Goal: Task Accomplishment & Management: Manage account settings

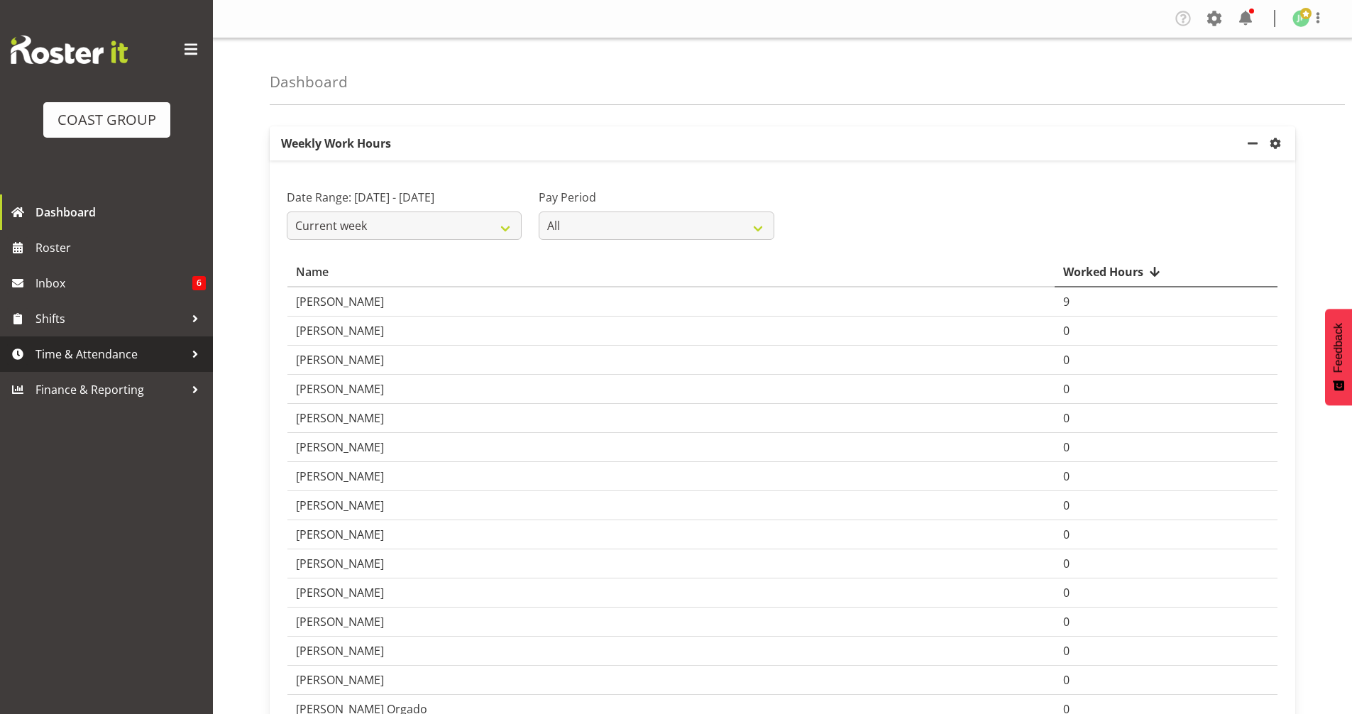
click at [49, 349] on span "Time & Attendance" at bounding box center [109, 354] width 149 height 21
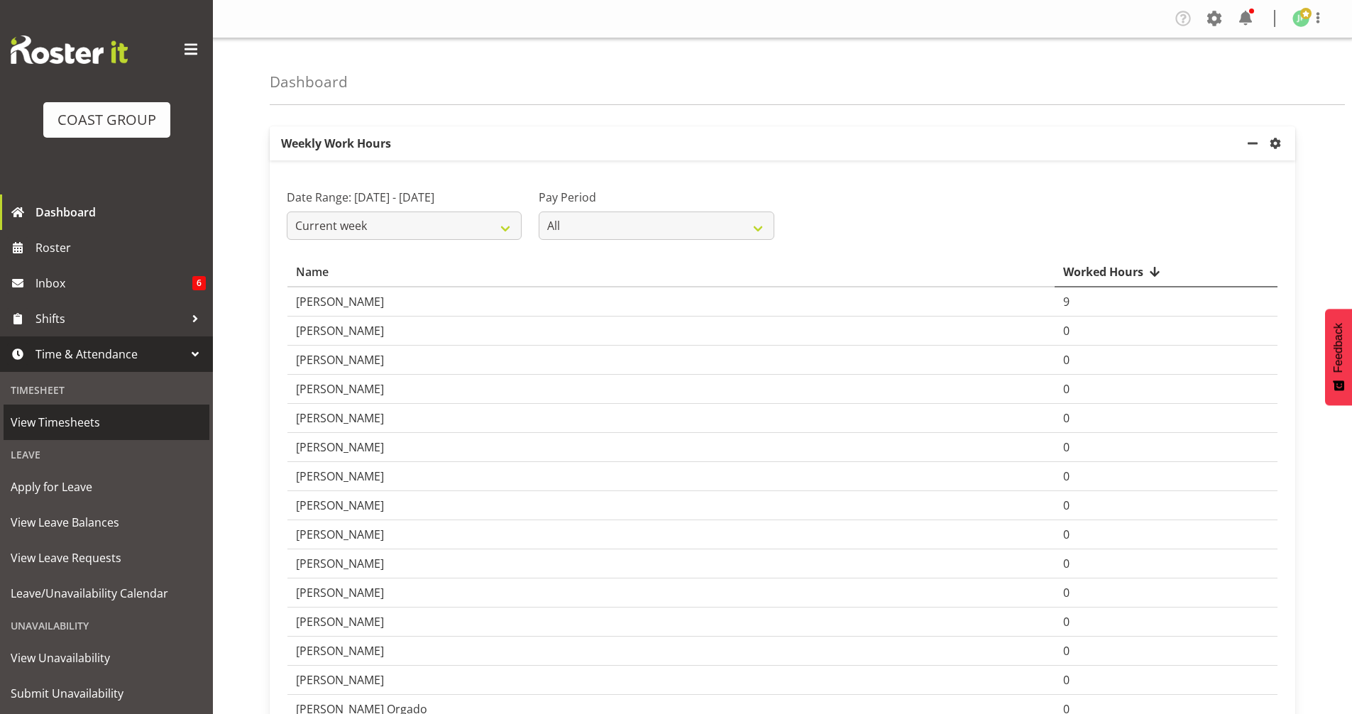
click at [89, 425] on span "View Timesheets" at bounding box center [107, 422] width 192 height 21
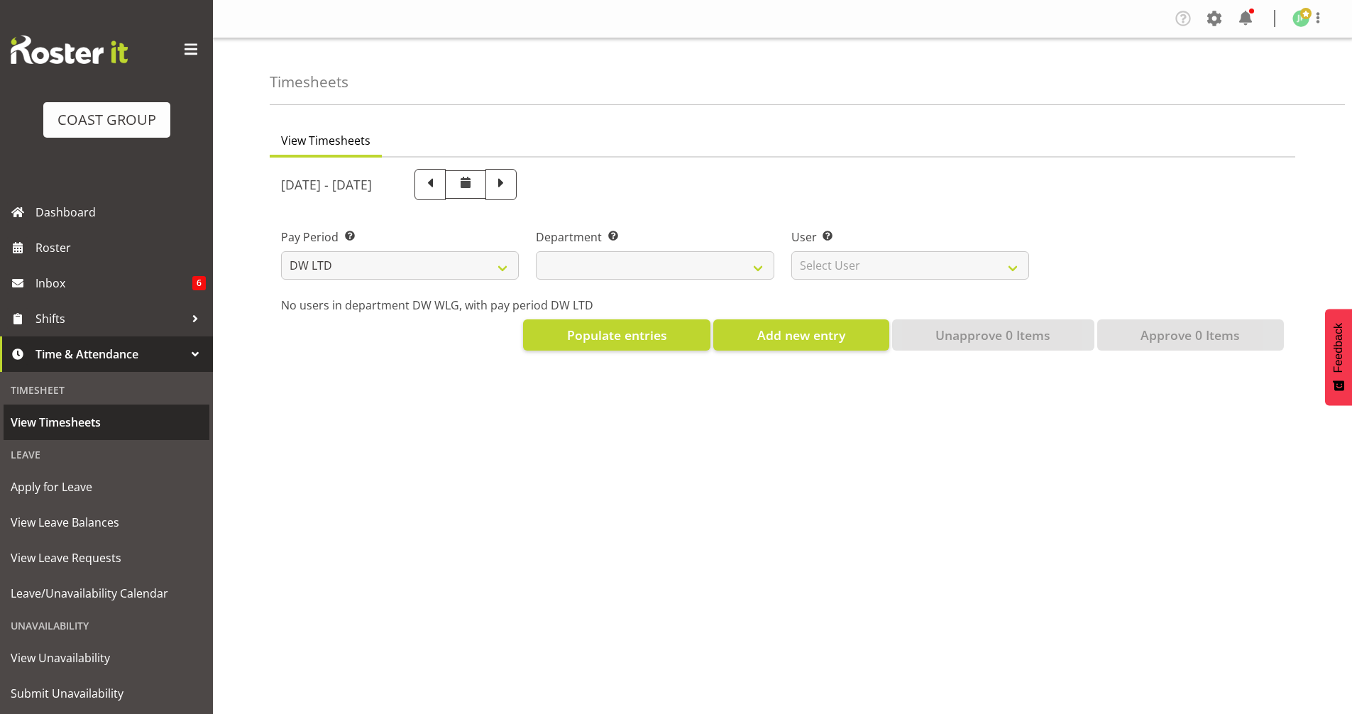
select select "8"
select select
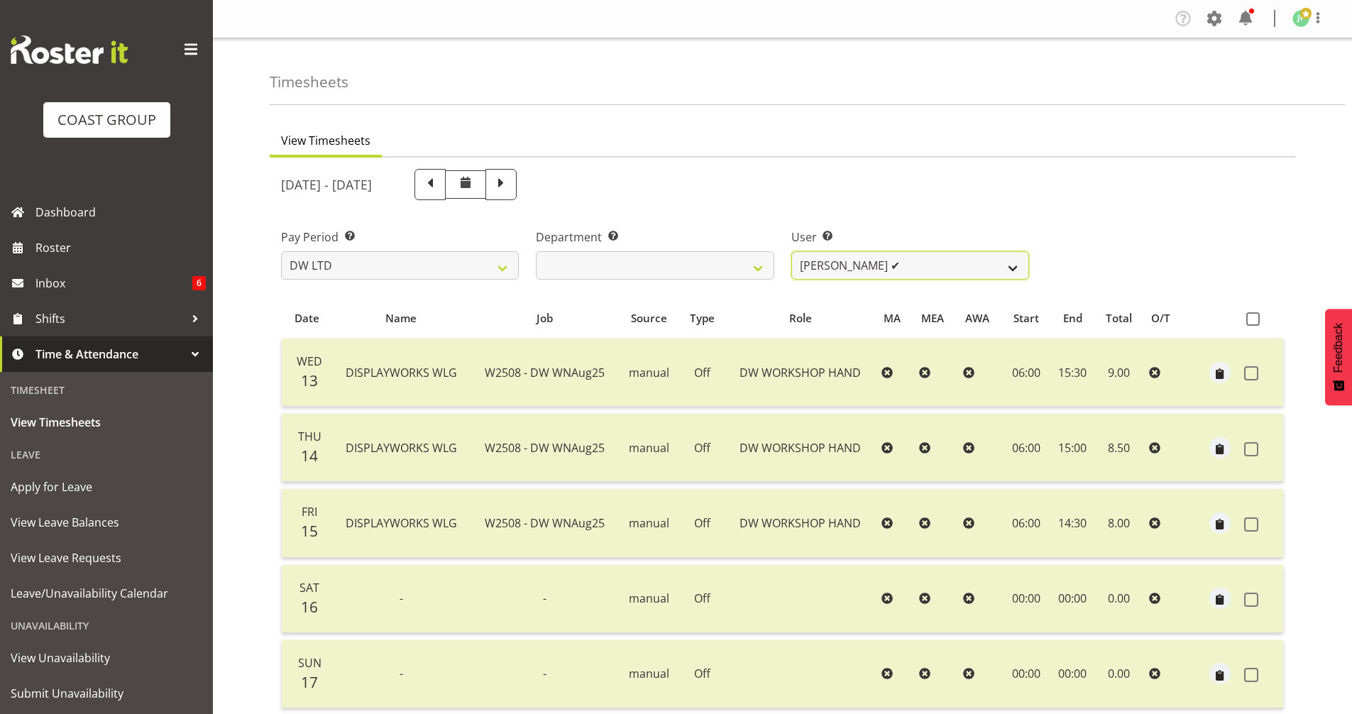
click at [1017, 263] on select "[PERSON_NAME] ✔ [PERSON_NAME] ✔ [PERSON_NAME] ✔ [PERSON_NAME] ✔ [PERSON_NAME] ❌…" at bounding box center [911, 265] width 238 height 28
select select "10243"
click at [792, 251] on select "Cassie Phillips ✔ Darryl Dickinson ✔ Josh Provoost ✔ Ken Barnden ✔ Stanley Elli…" at bounding box center [911, 265] width 238 height 28
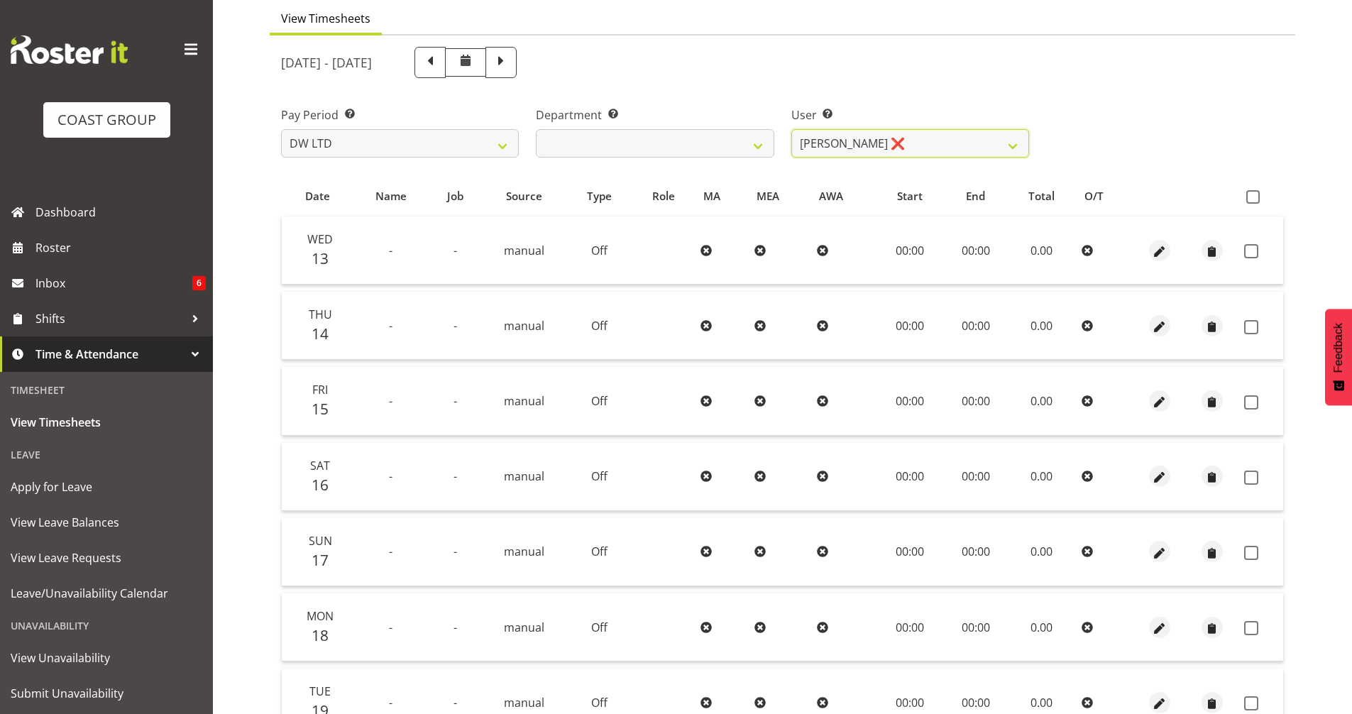
scroll to position [116, 0]
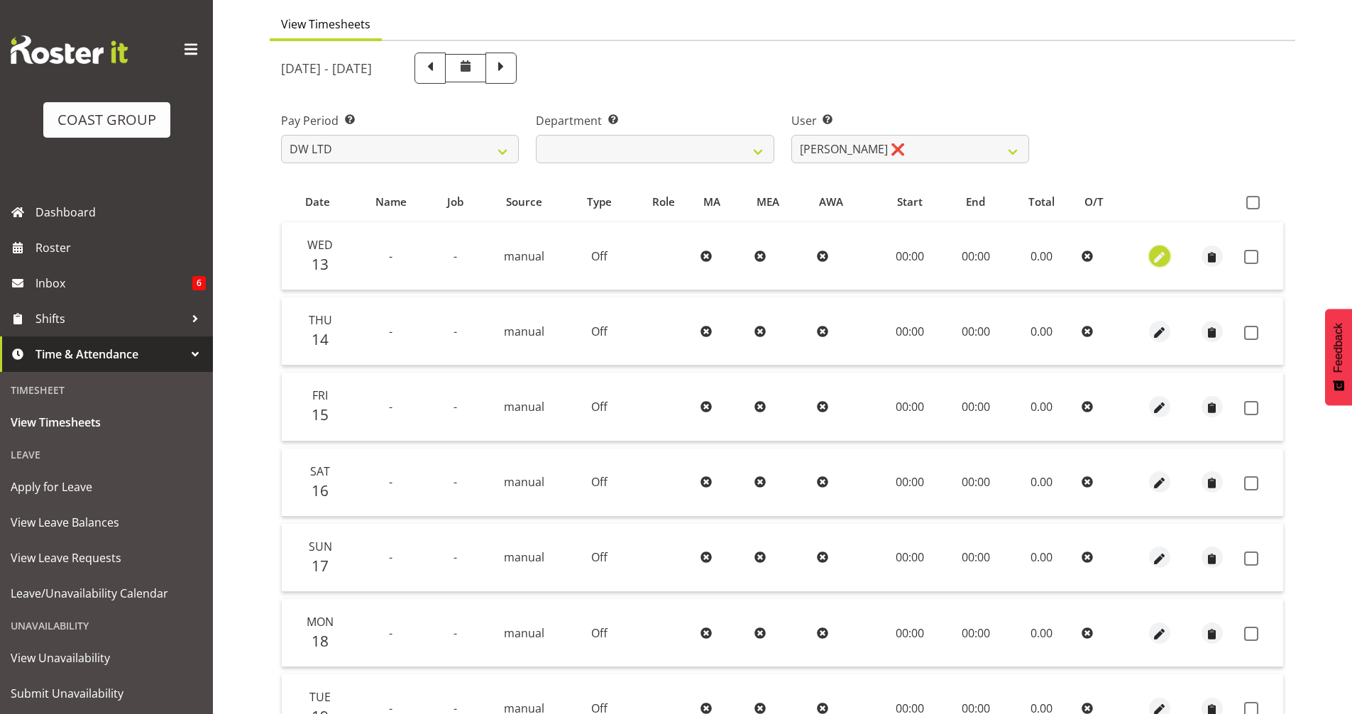
click at [1157, 258] on span "button" at bounding box center [1159, 257] width 16 height 16
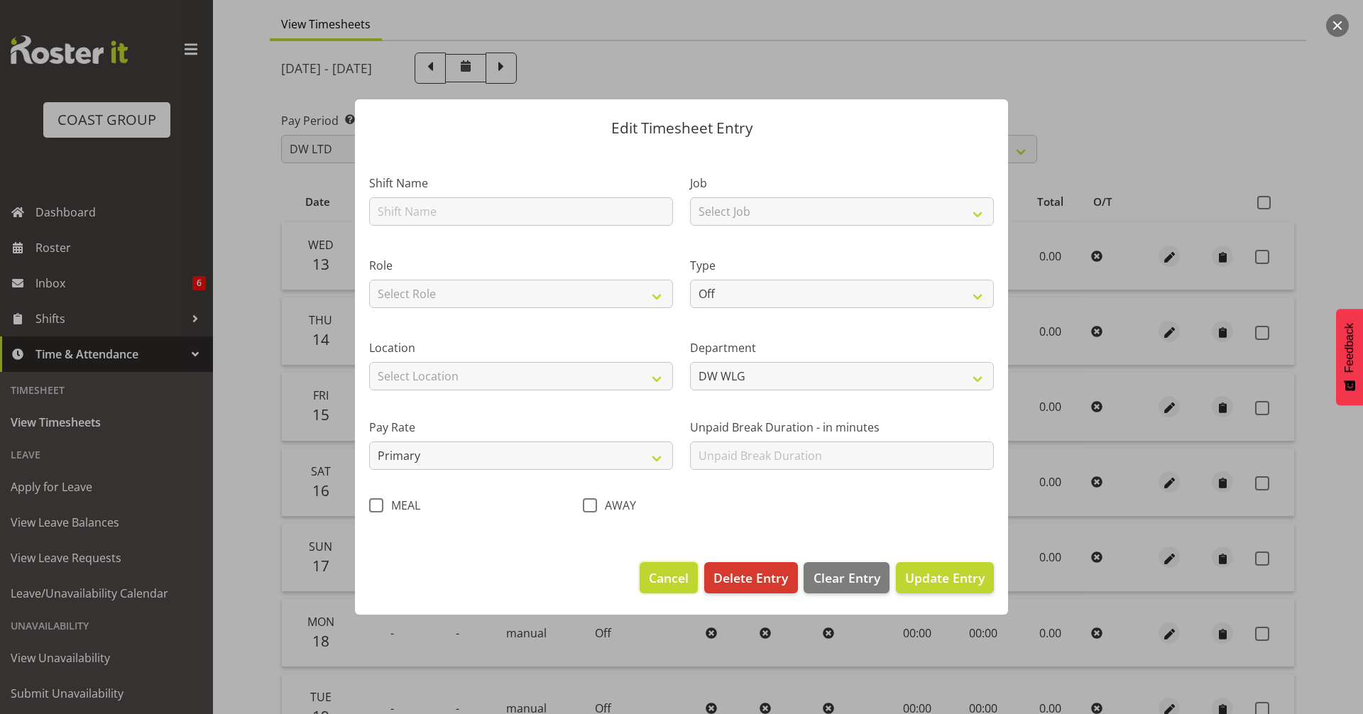
click at [679, 579] on span "Cancel" at bounding box center [669, 578] width 40 height 18
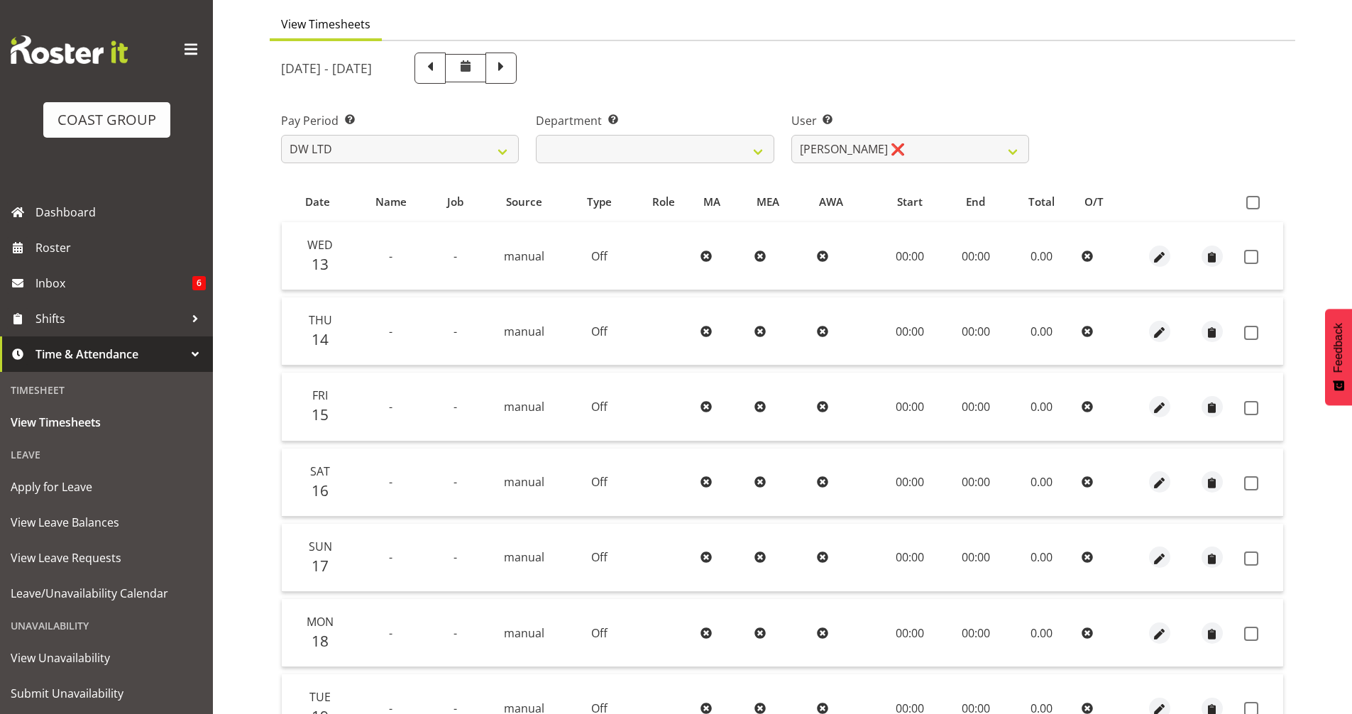
click at [1202, 148] on div "Pay Period Select which pay period you would like to view. SLP LTD EHS LTD DW L…" at bounding box center [783, 132] width 1020 height 80
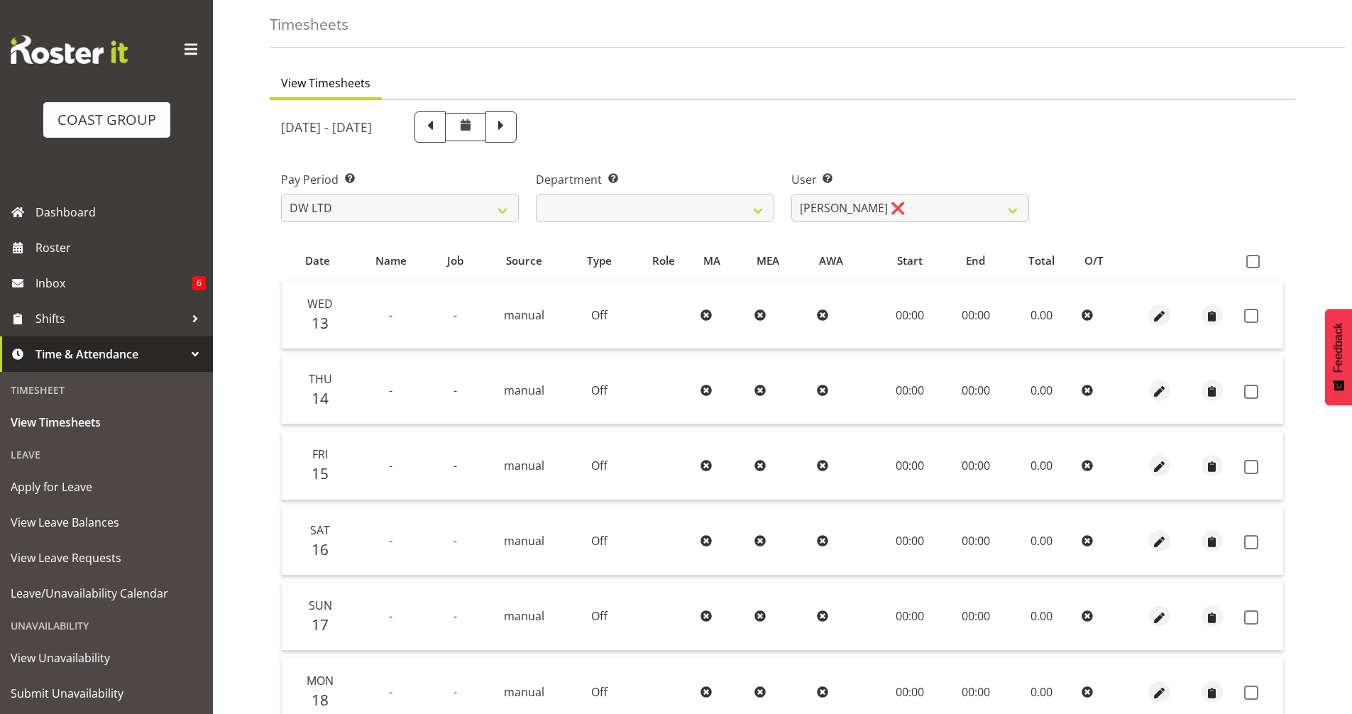
scroll to position [0, 0]
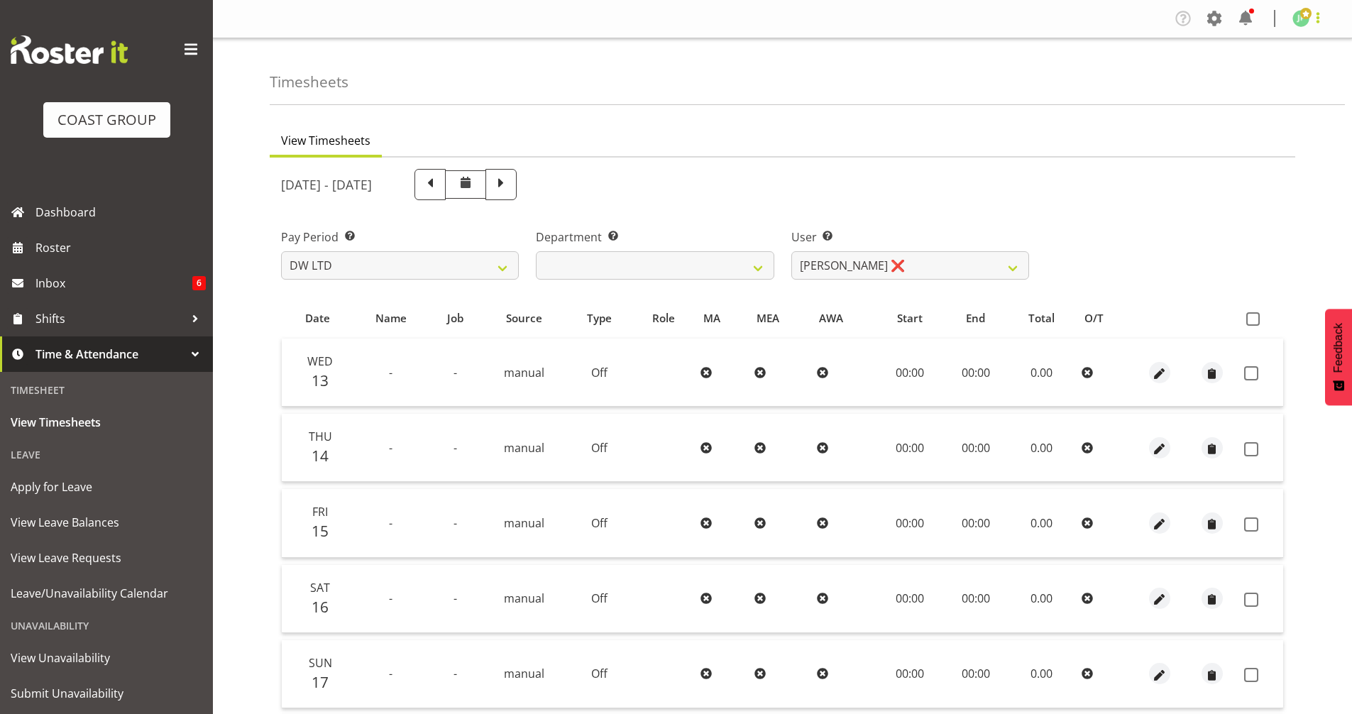
click at [1321, 18] on span at bounding box center [1318, 17] width 17 height 17
click at [1276, 70] on link "Log Out" at bounding box center [1258, 75] width 136 height 26
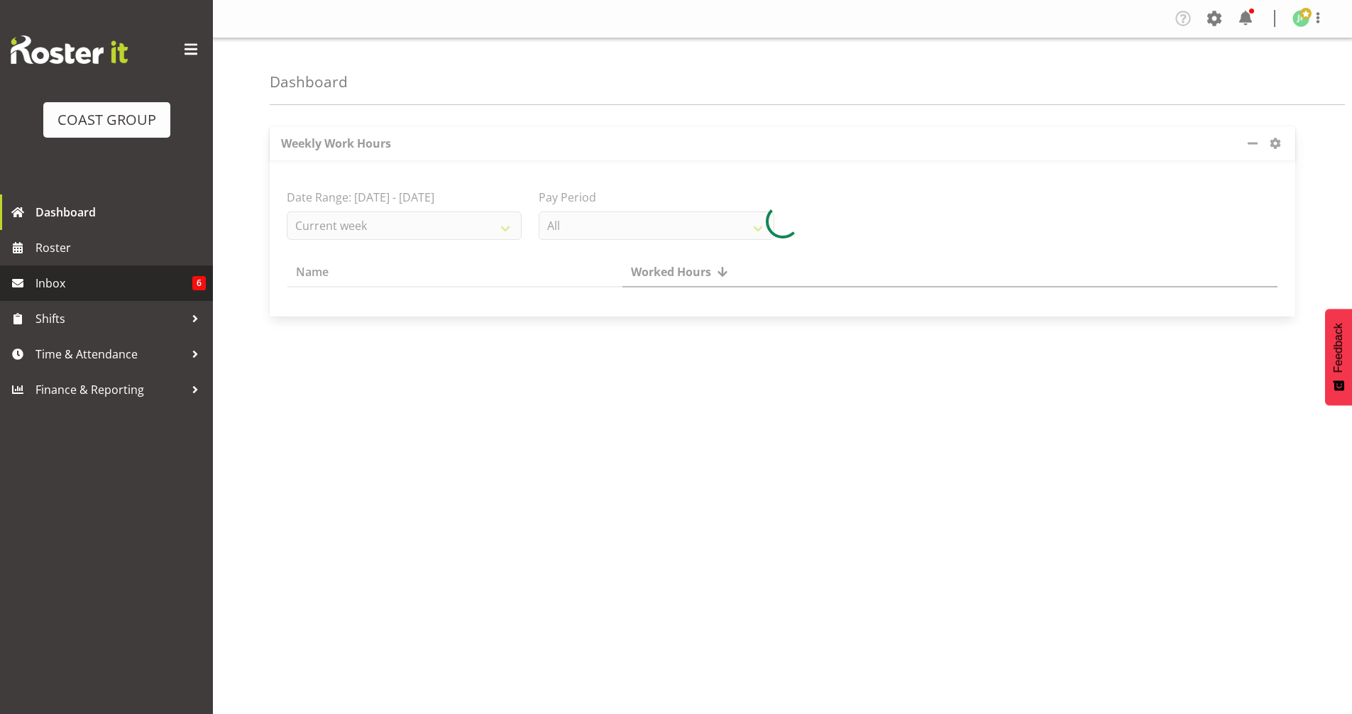
click at [96, 286] on span "Inbox" at bounding box center [113, 283] width 157 height 21
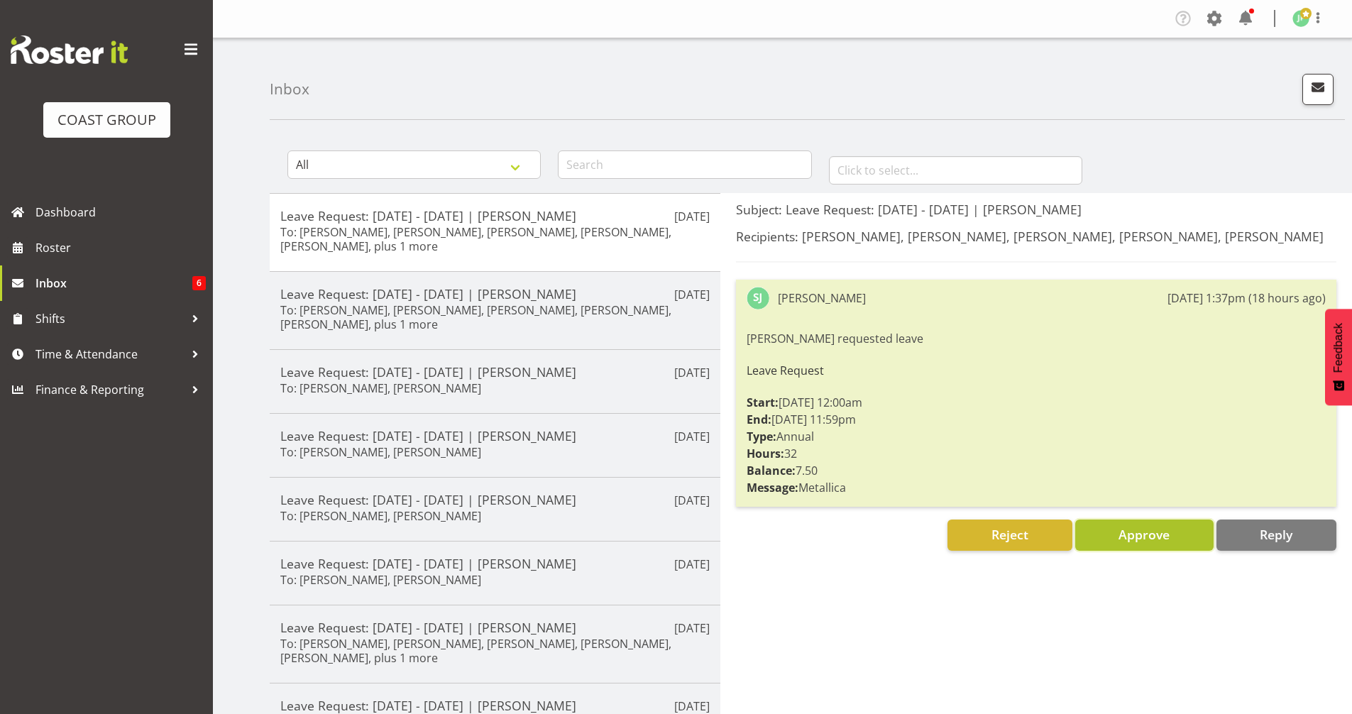
click at [1139, 544] on span "Approve" at bounding box center [1144, 534] width 51 height 18
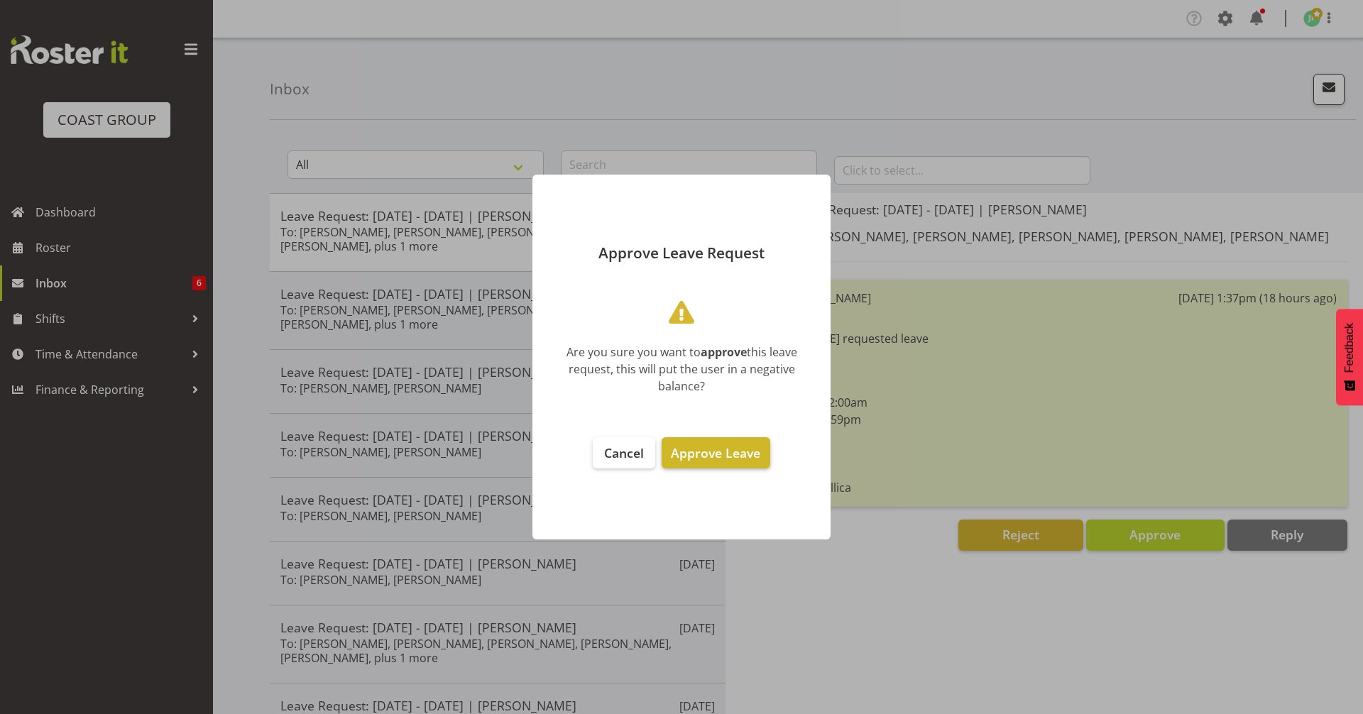
click at [745, 450] on span "Approve Leave" at bounding box center [715, 452] width 89 height 17
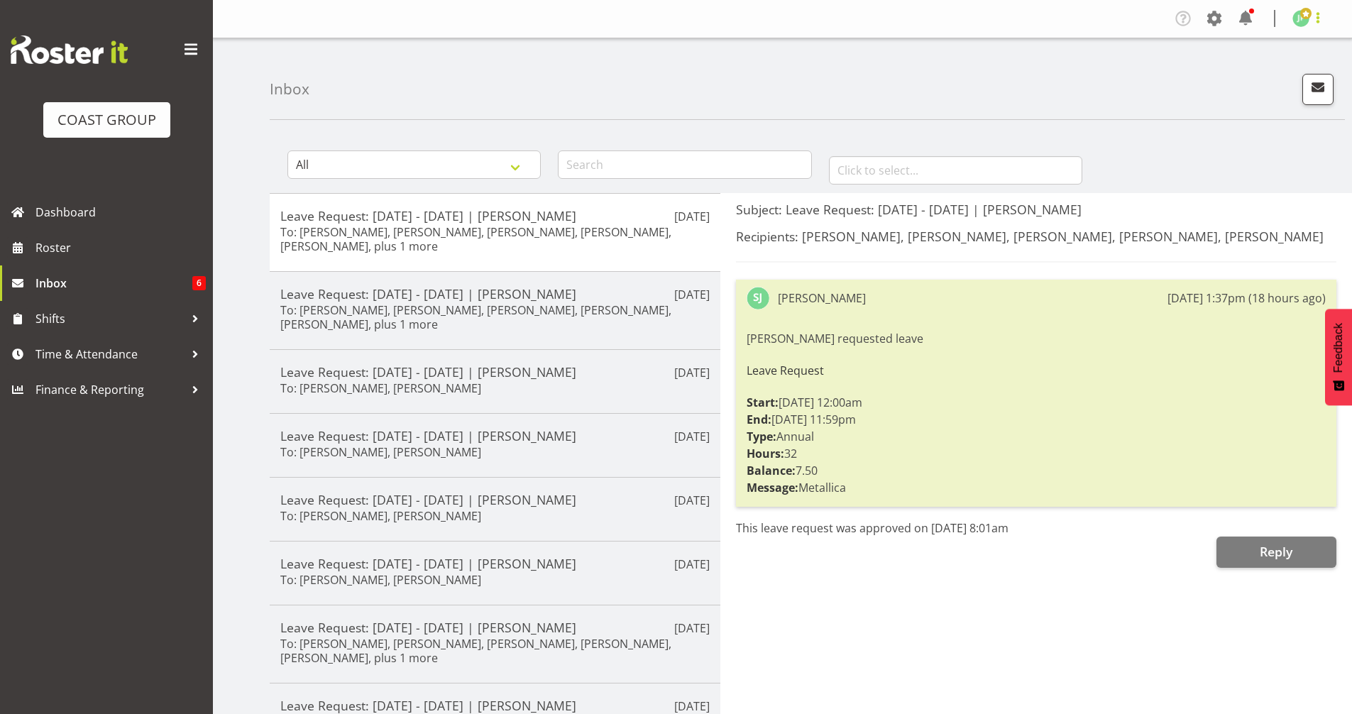
click at [1316, 20] on span at bounding box center [1318, 17] width 17 height 17
click at [1252, 82] on link "Log Out" at bounding box center [1258, 75] width 136 height 26
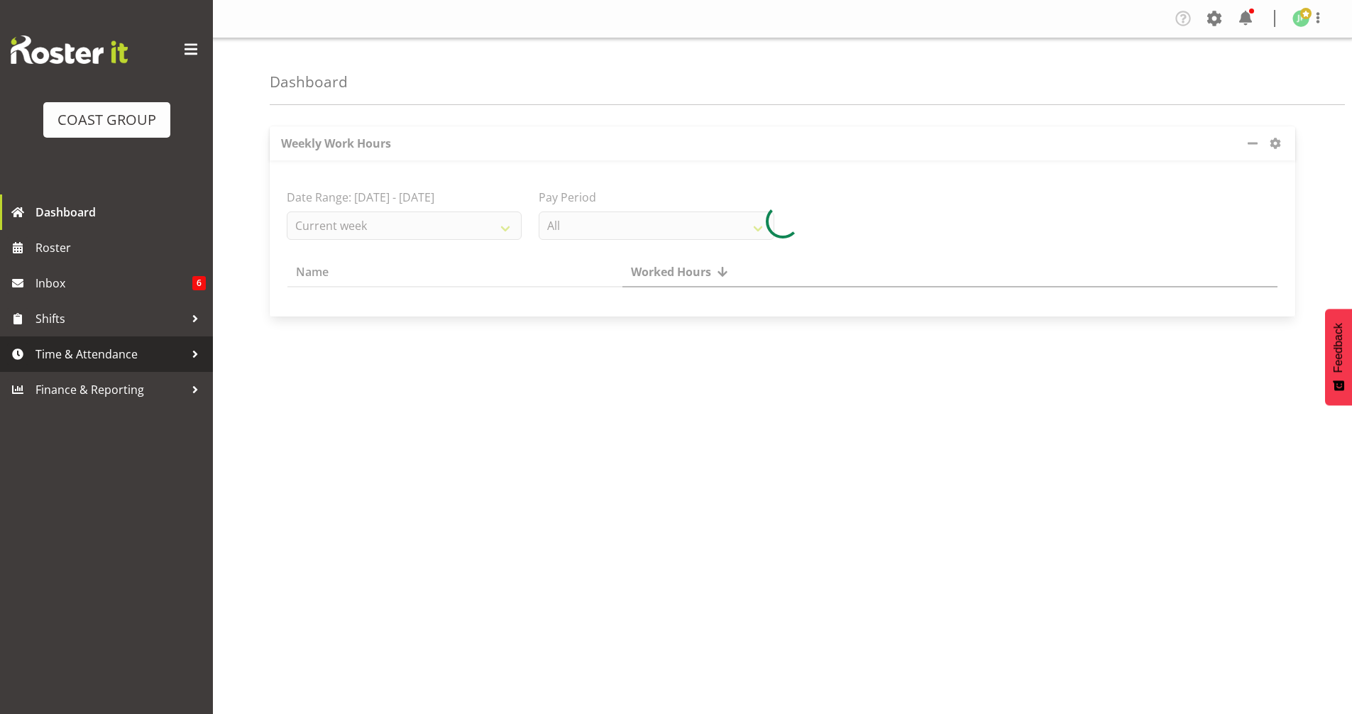
click at [84, 356] on span "Time & Attendance" at bounding box center [109, 354] width 149 height 21
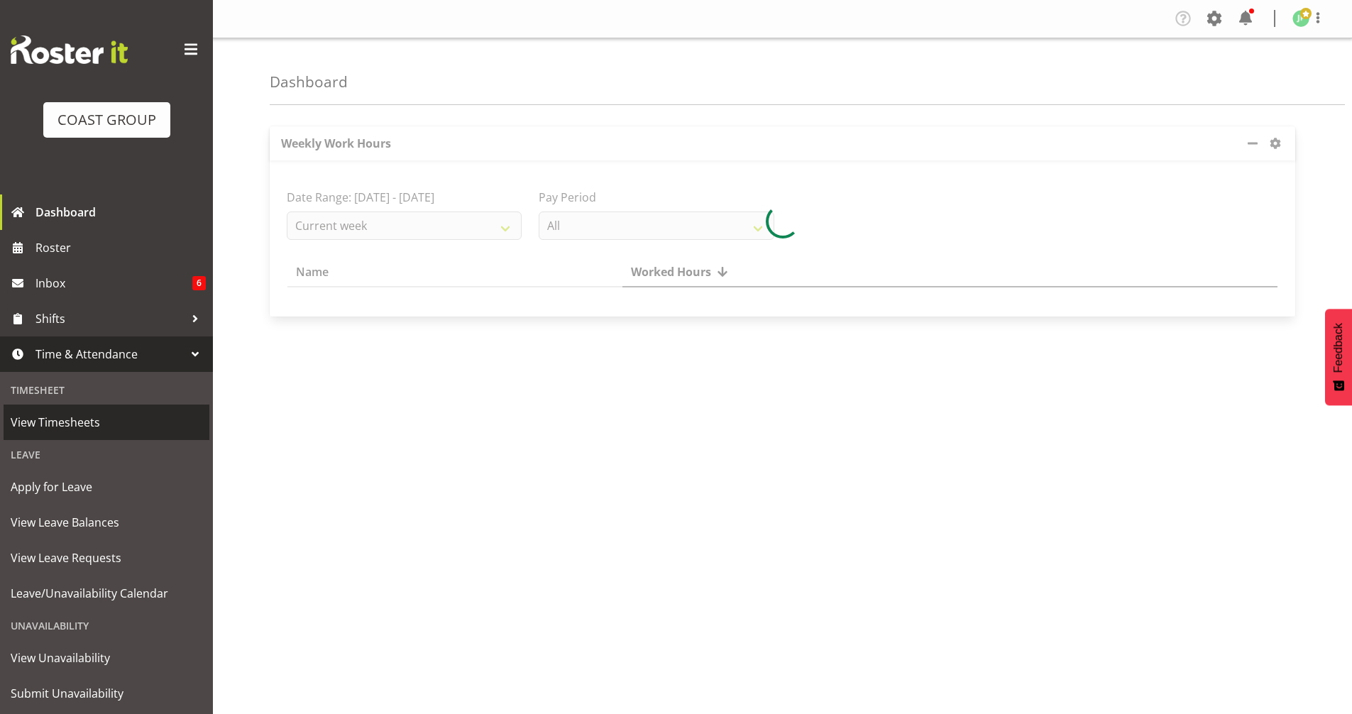
click at [124, 417] on span "View Timesheets" at bounding box center [107, 422] width 192 height 21
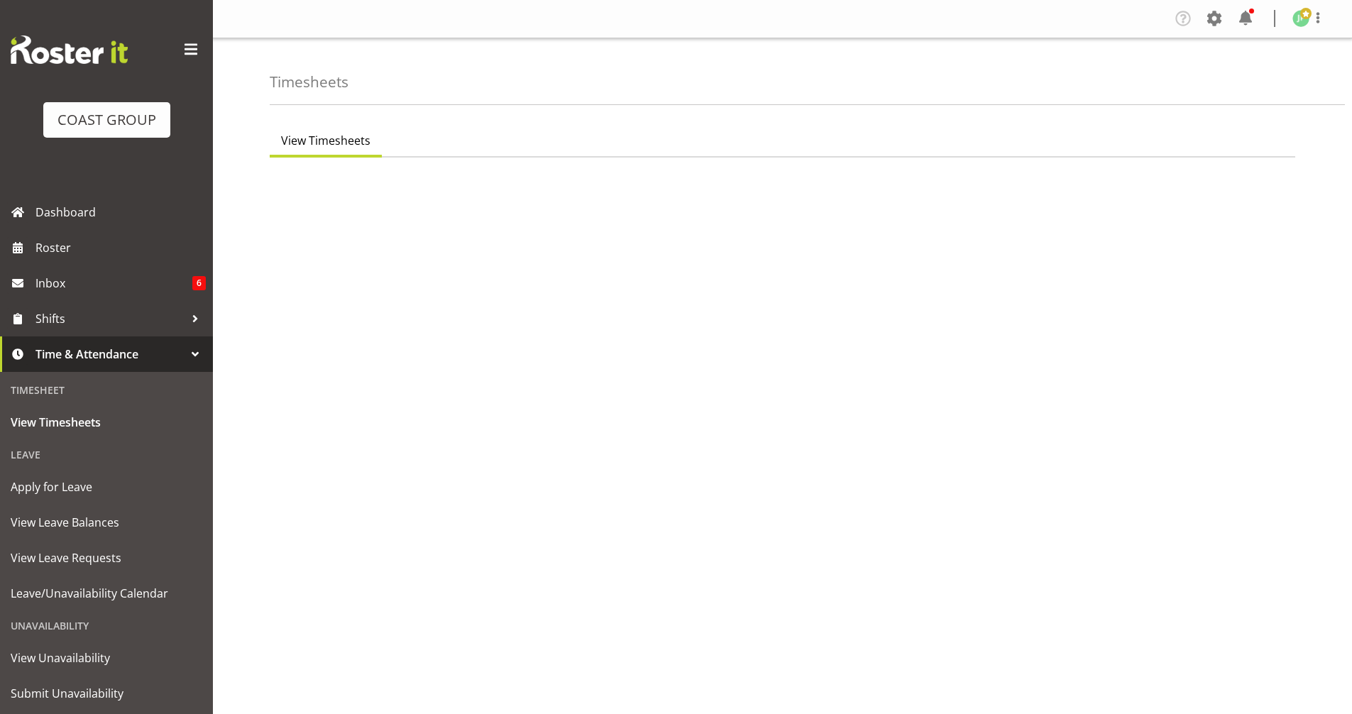
select select "8"
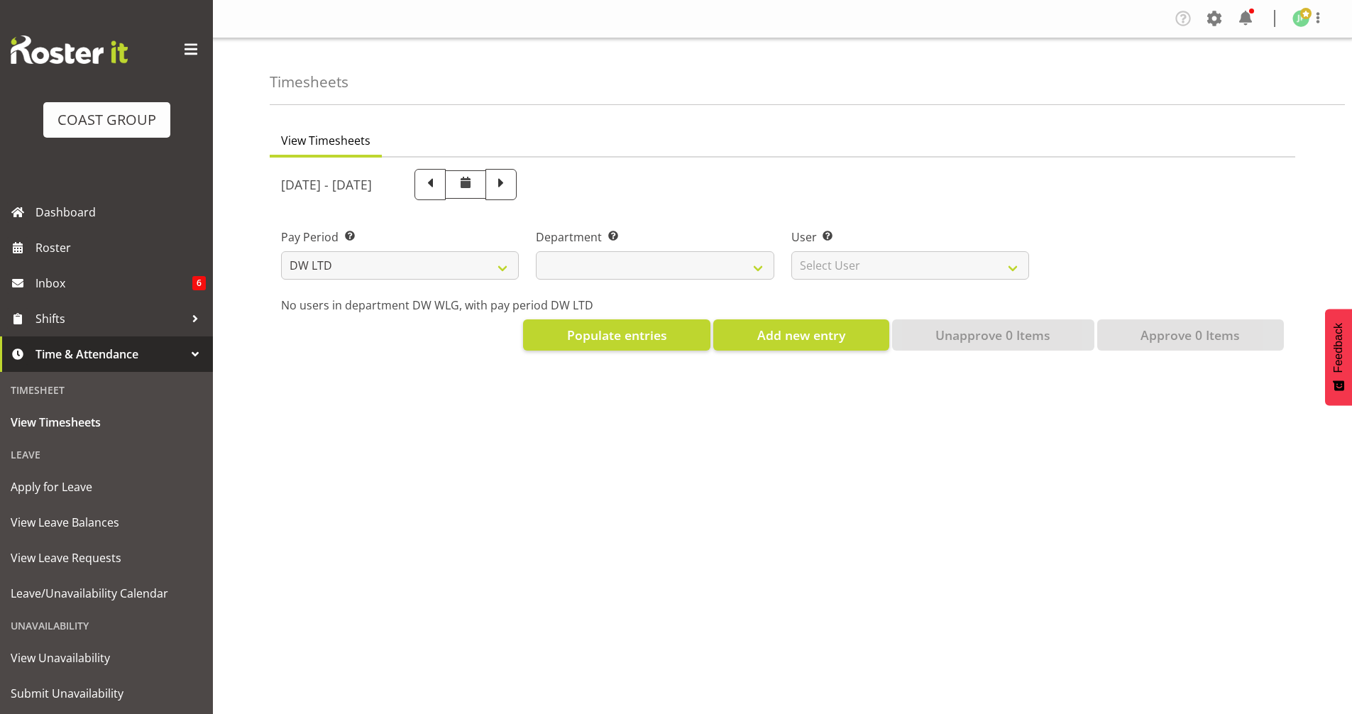
select select
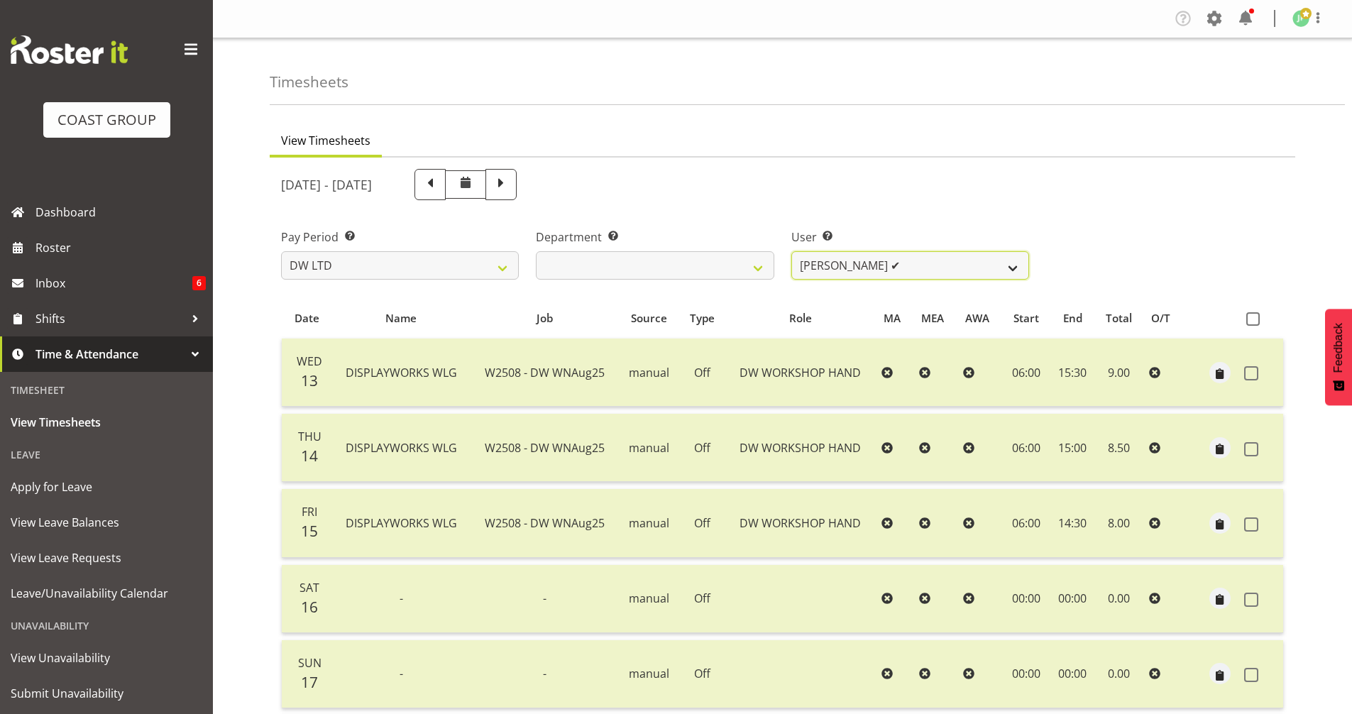
click at [1014, 266] on select "Cassie Phillips ✔ Darryl Dickinson ✔ Josh Provoost ✔ Ken Barnden ✔ Stanley Elli…" at bounding box center [911, 265] width 238 height 28
select select "10243"
click at [792, 251] on select "Cassie Phillips ✔ Darryl Dickinson ✔ Josh Provoost ✔ Ken Barnden ✔ Stanley Elli…" at bounding box center [911, 265] width 238 height 28
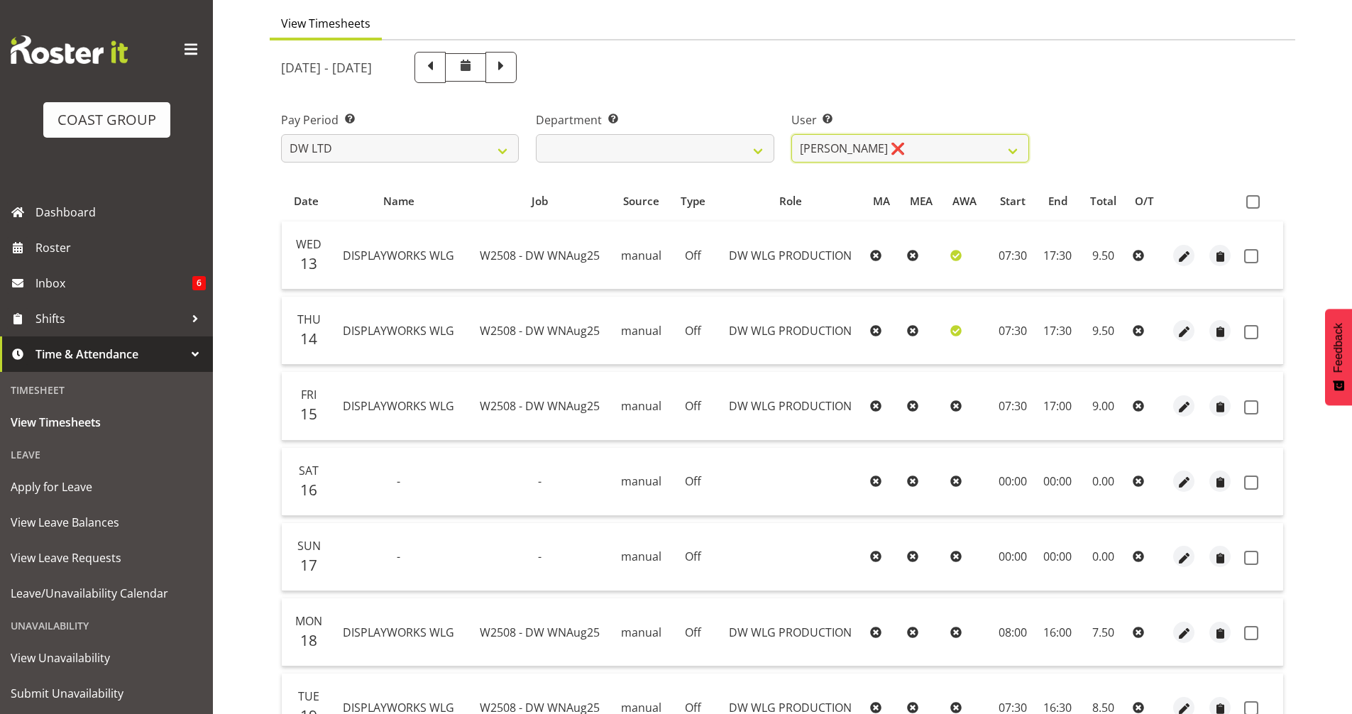
scroll to position [116, 0]
click at [1260, 202] on span at bounding box center [1253, 202] width 13 height 13
click at [1256, 202] on input "checkbox" at bounding box center [1251, 202] width 9 height 9
checkbox input "true"
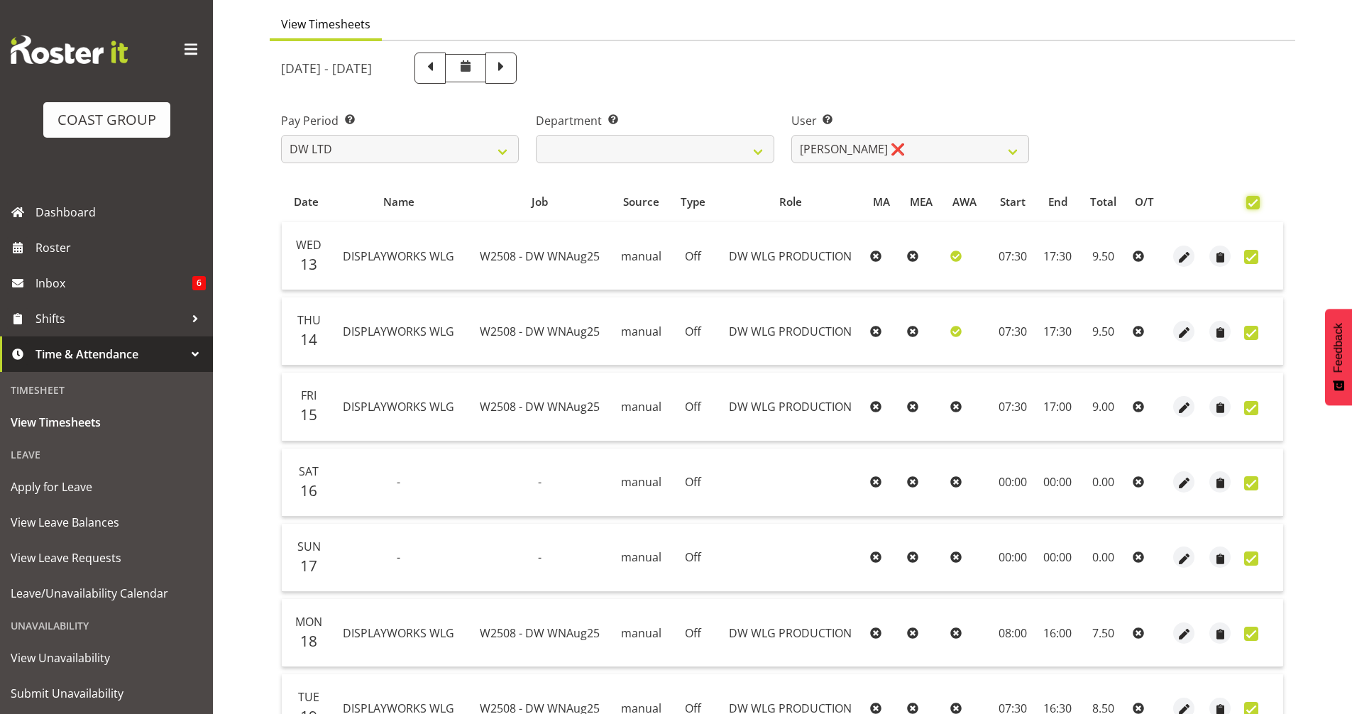
checkbox input "true"
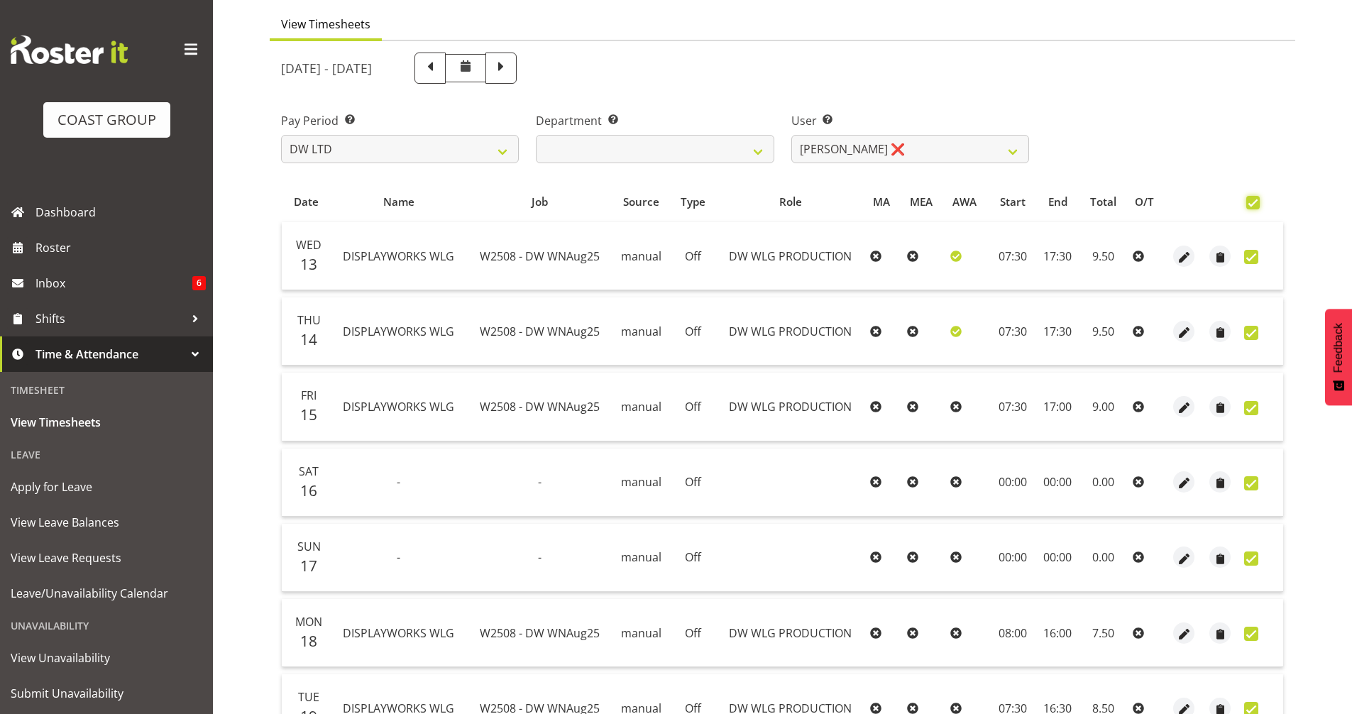
checkbox input "true"
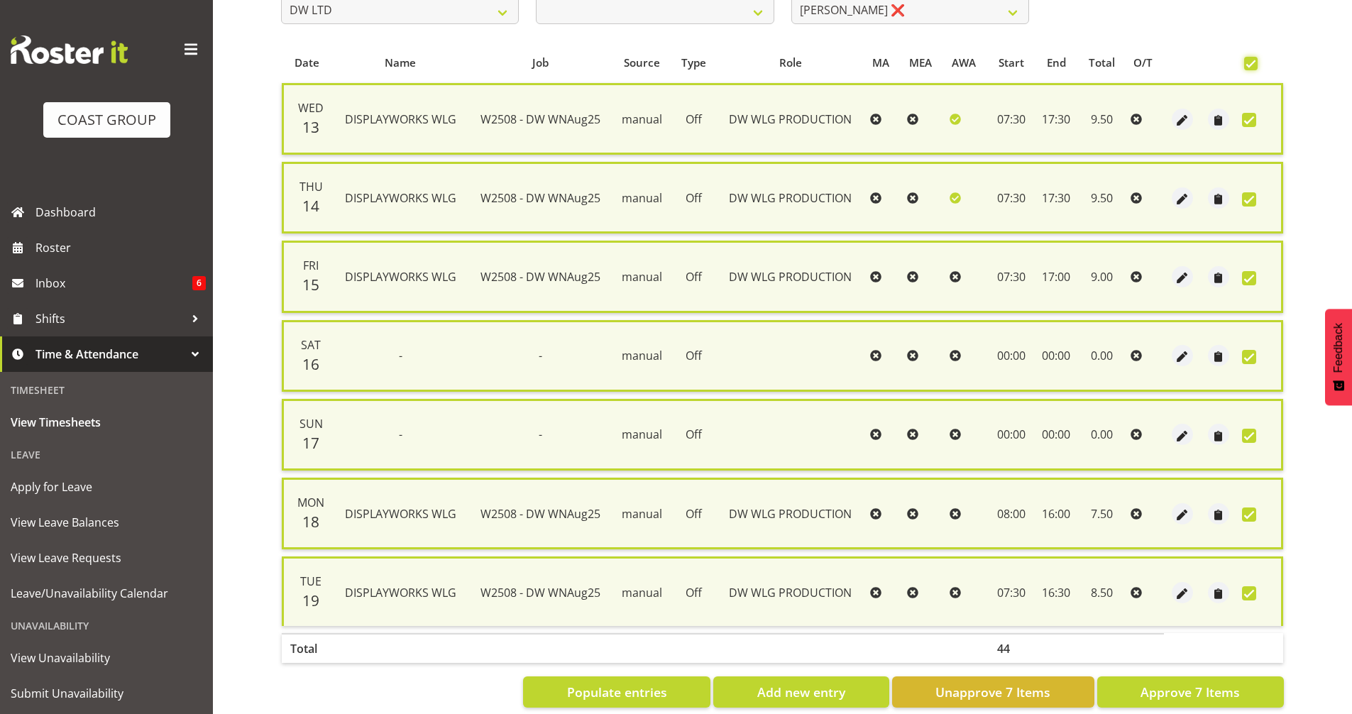
scroll to position [258, 0]
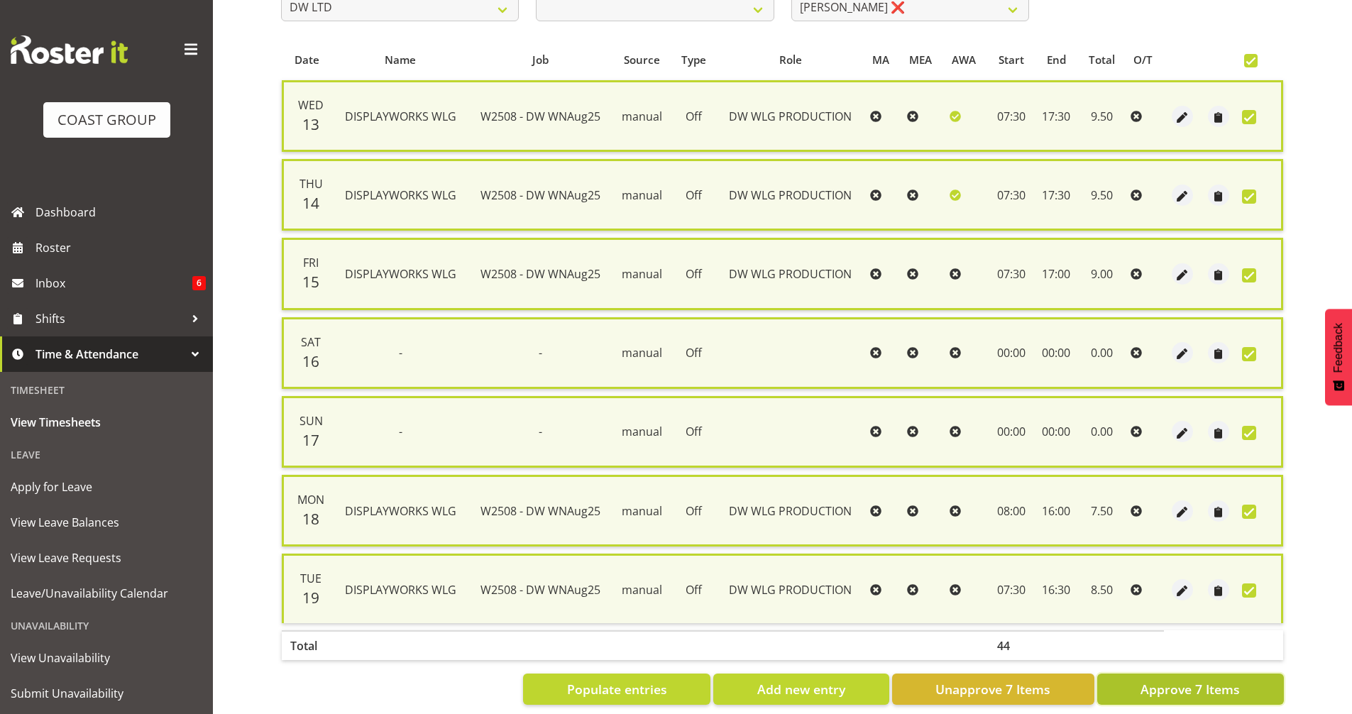
click at [1137, 694] on button "Approve 7 Items" at bounding box center [1190, 689] width 187 height 31
checkbox input "false"
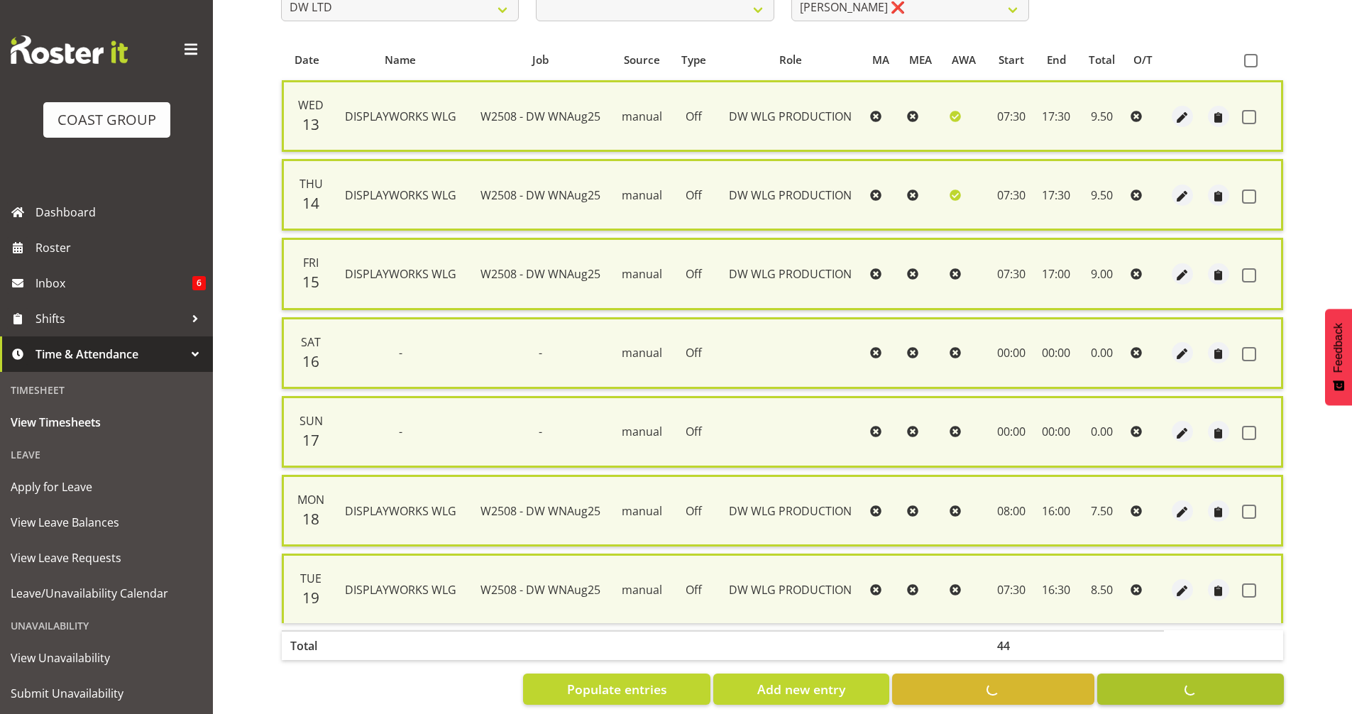
checkbox input "false"
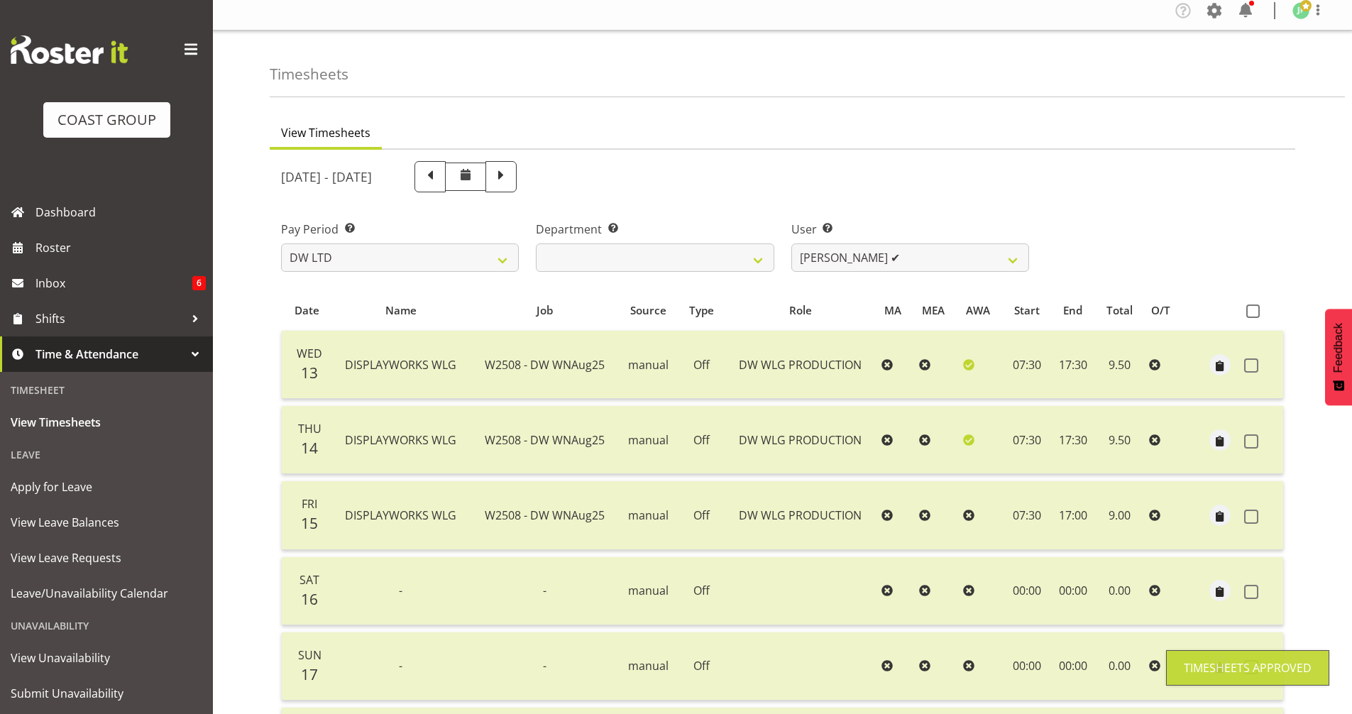
scroll to position [0, 0]
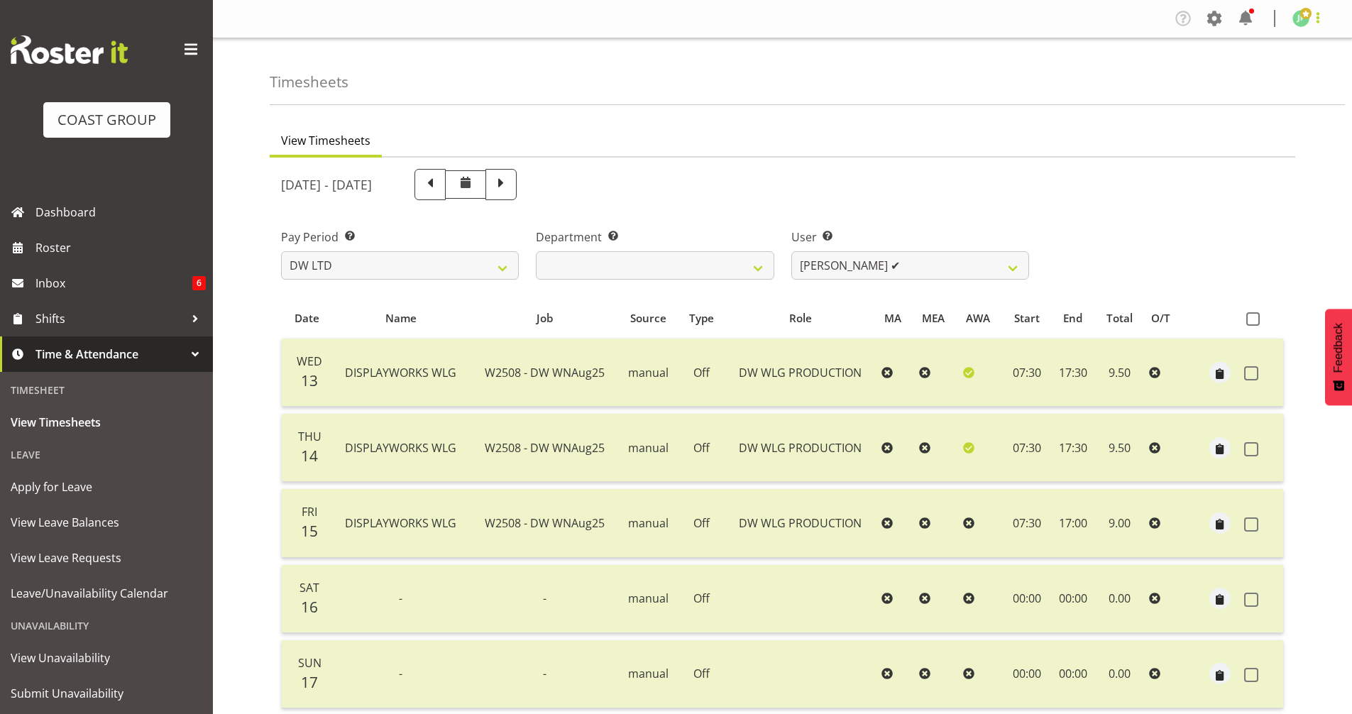
click at [1315, 17] on span at bounding box center [1318, 17] width 17 height 17
click at [1261, 74] on link "Log Out" at bounding box center [1258, 75] width 136 height 26
